Goal: Task Accomplishment & Management: Manage account settings

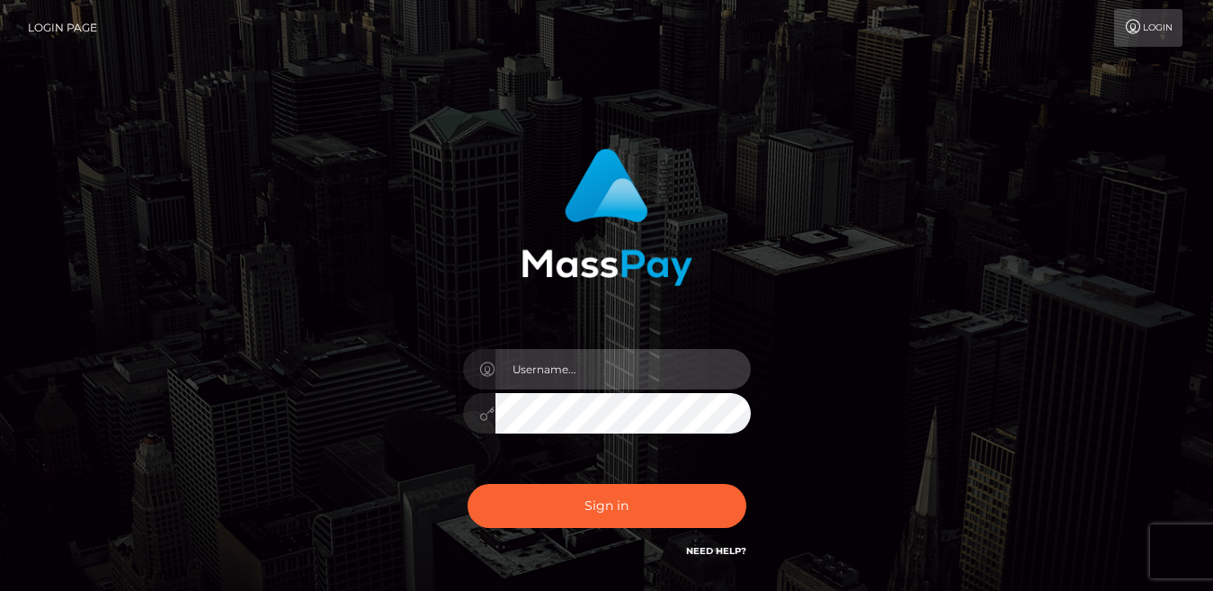
click at [557, 376] on input "text" at bounding box center [622, 369] width 255 height 40
type input "[PERSON_NAME][EMAIL_ADDRESS][DOMAIN_NAME]"
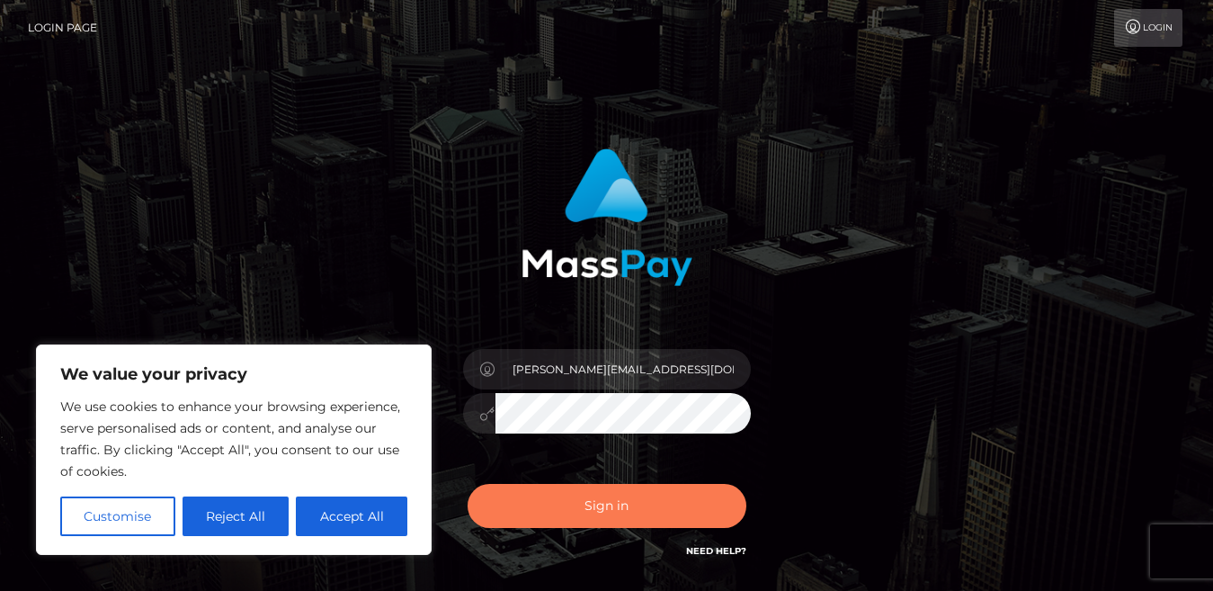
click at [584, 499] on button "Sign in" at bounding box center [607, 506] width 279 height 44
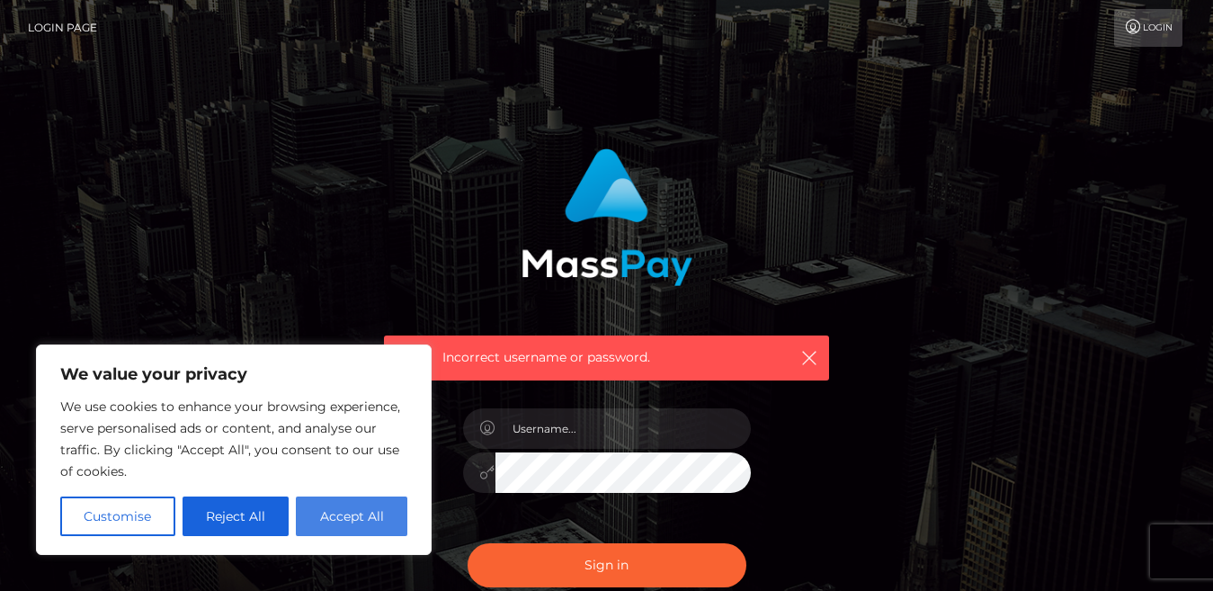
click at [316, 513] on button "Accept All" at bounding box center [351, 516] width 111 height 40
checkbox input "true"
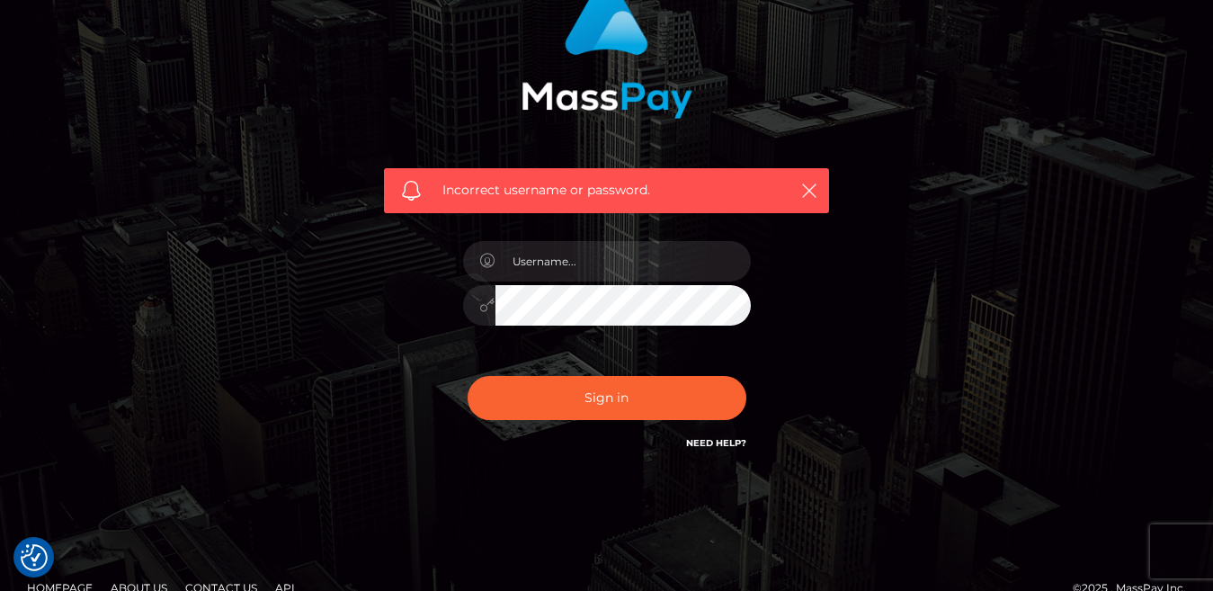
scroll to position [168, 0]
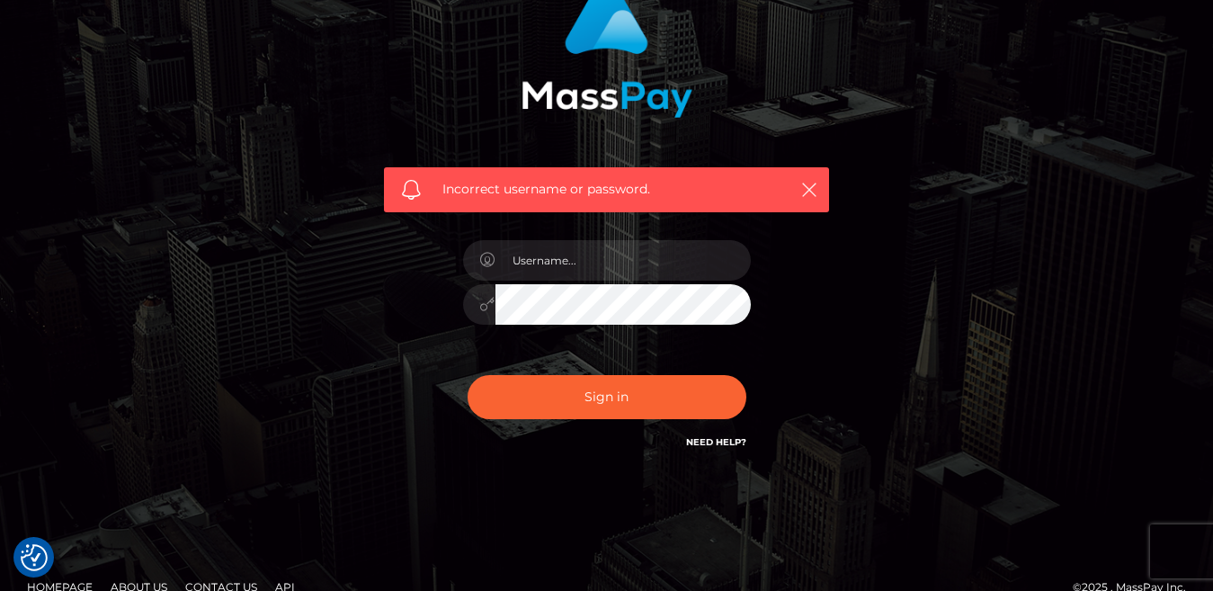
click at [722, 438] on link "Need Help?" at bounding box center [716, 442] width 60 height 12
click at [701, 437] on link "Need Help?" at bounding box center [716, 442] width 60 height 12
click at [704, 443] on link "Need Help?" at bounding box center [716, 442] width 60 height 12
click at [561, 268] on input "text" at bounding box center [622, 260] width 255 height 40
